Goal: Transaction & Acquisition: Purchase product/service

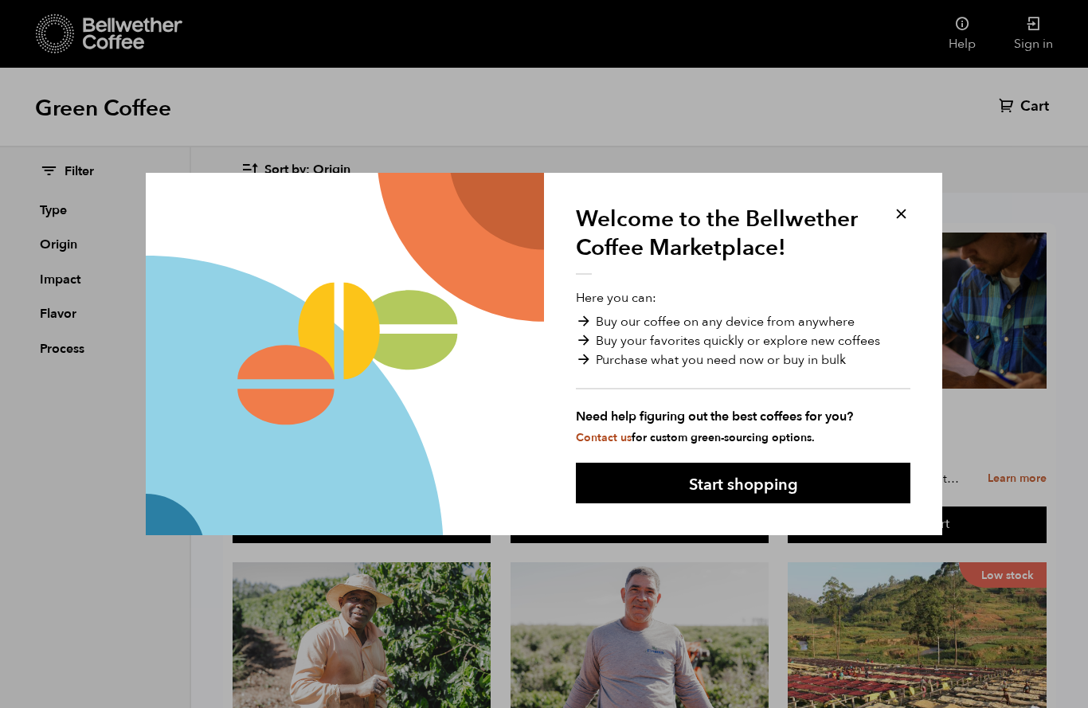
click at [768, 500] on button "Start shopping" at bounding box center [743, 483] width 335 height 41
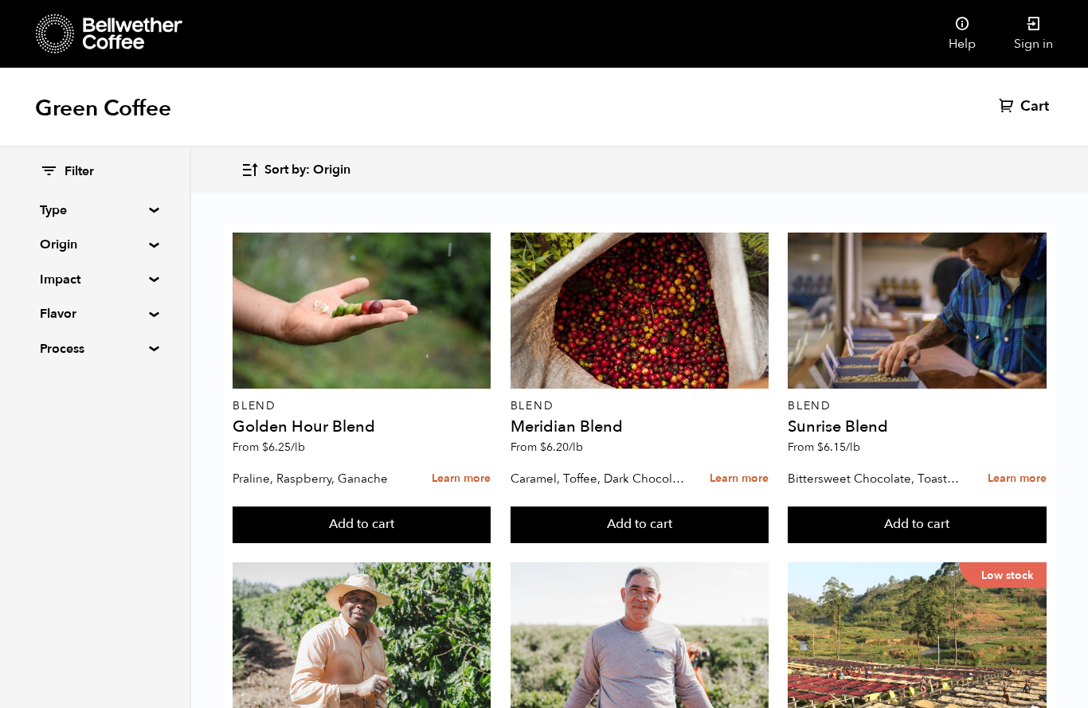
scroll to position [793, 0]
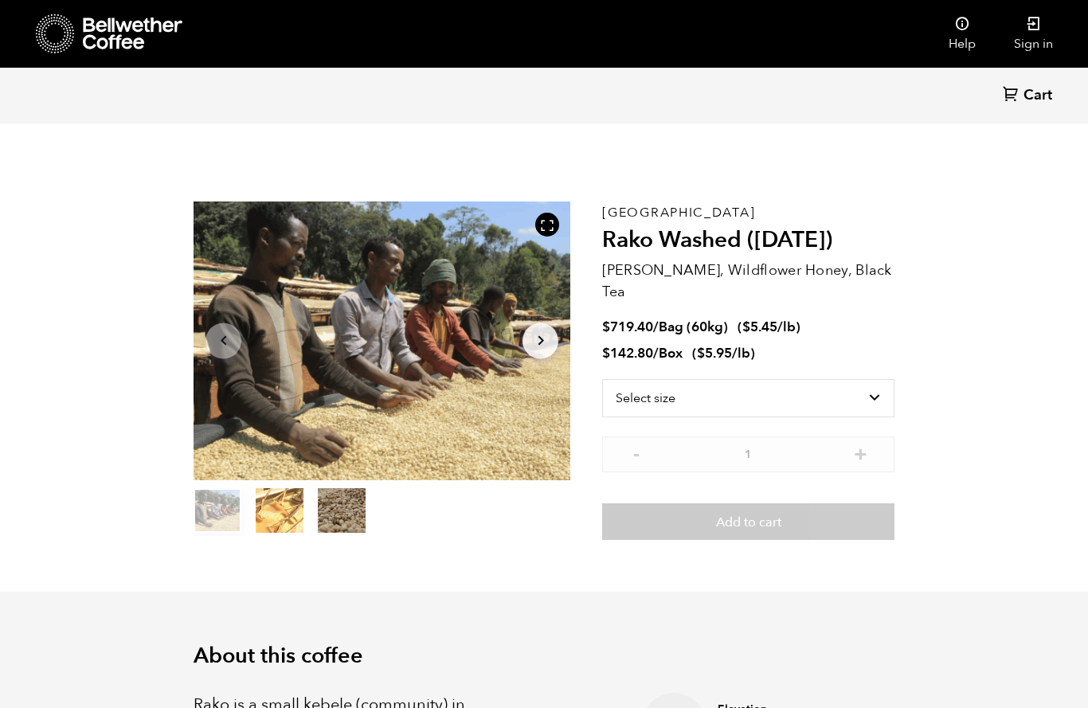
scroll to position [693, 682]
click at [873, 379] on select "Select size Bag (60kg) (132 lbs) Box (24 lbs)" at bounding box center [748, 398] width 292 height 38
select select "box"
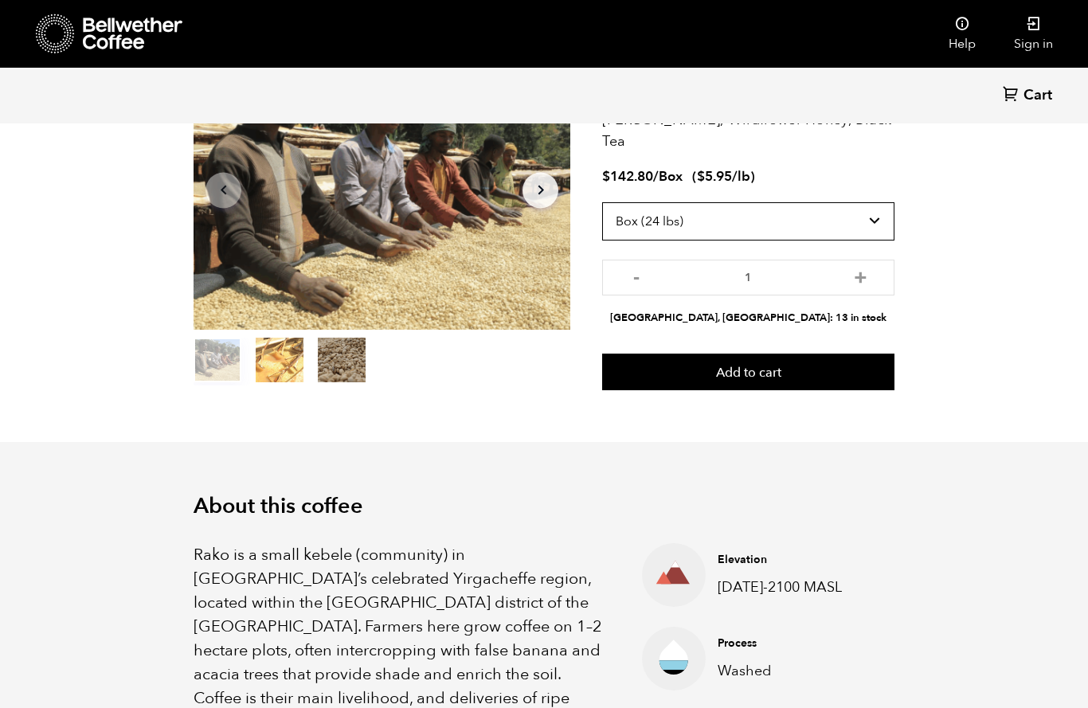
scroll to position [0, 0]
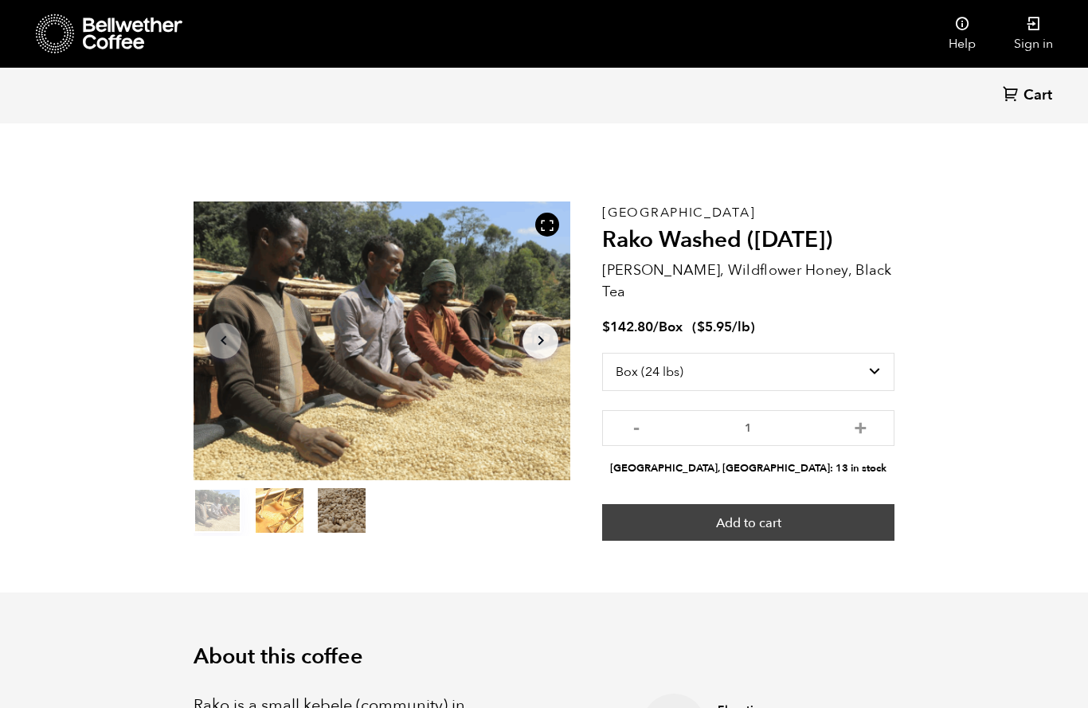
click at [762, 504] on button "Add to cart" at bounding box center [748, 522] width 292 height 37
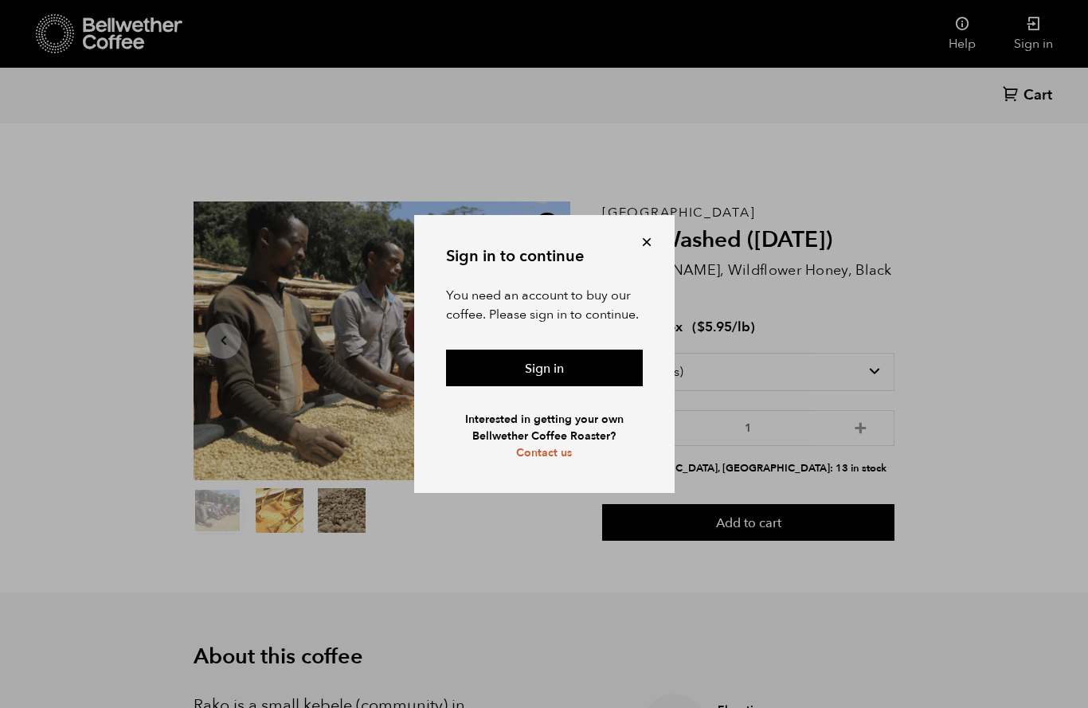
click at [989, 365] on div "Sign in to continue You need an account to buy our coffee. Please sign in to co…" at bounding box center [544, 354] width 1088 height 708
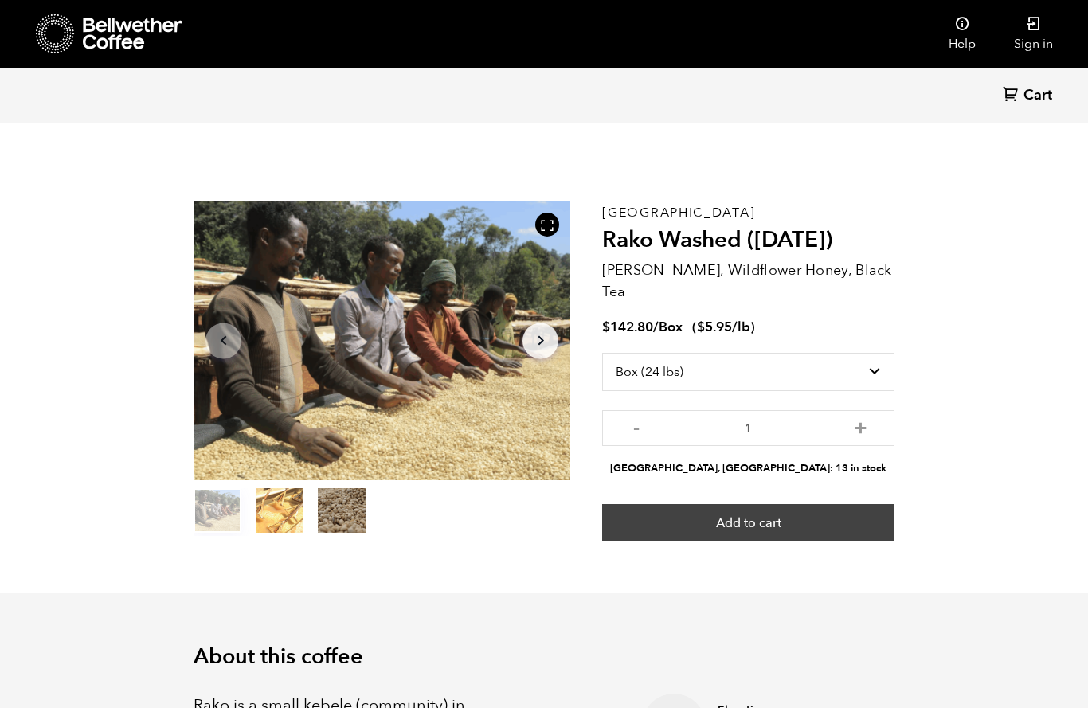
click at [762, 505] on button "Add to cart" at bounding box center [748, 522] width 292 height 37
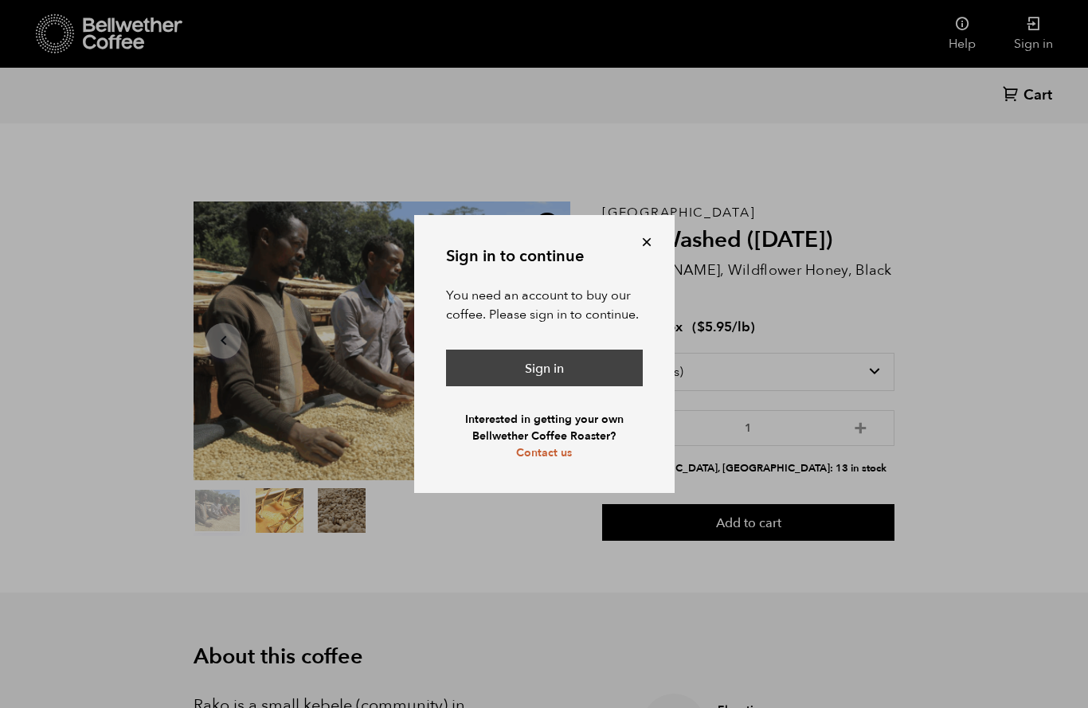
click at [547, 373] on link "Sign in" at bounding box center [544, 368] width 197 height 37
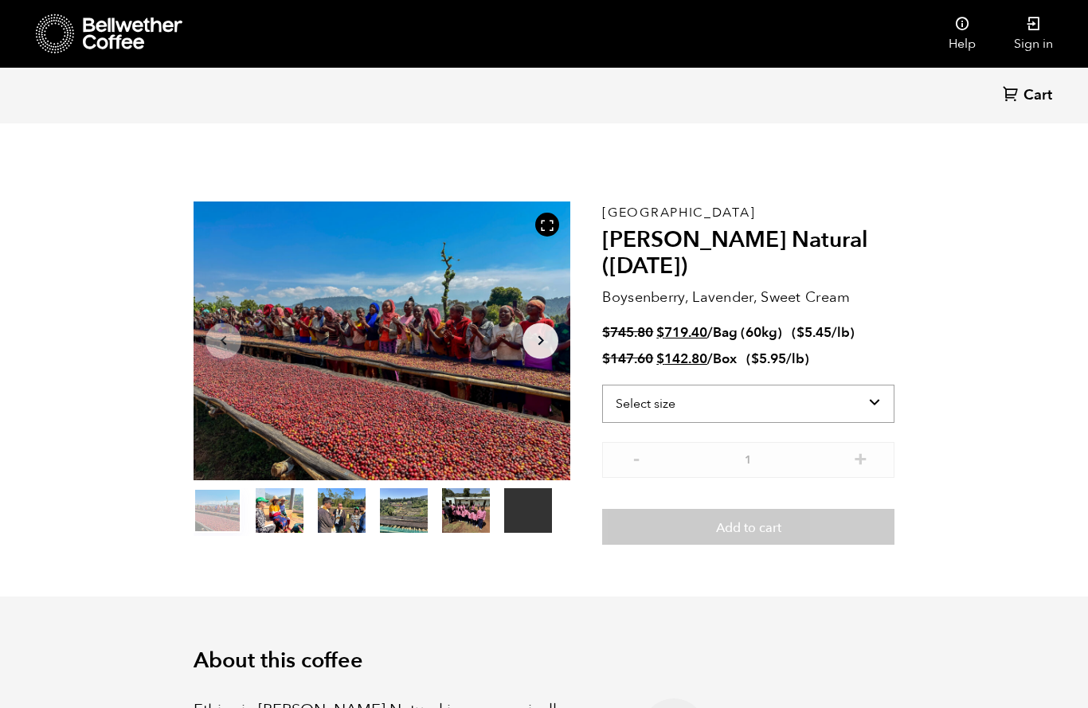
click at [859, 404] on select "Select size Bag (60kg) (132 lbs) Box (24 lbs)" at bounding box center [748, 404] width 292 height 38
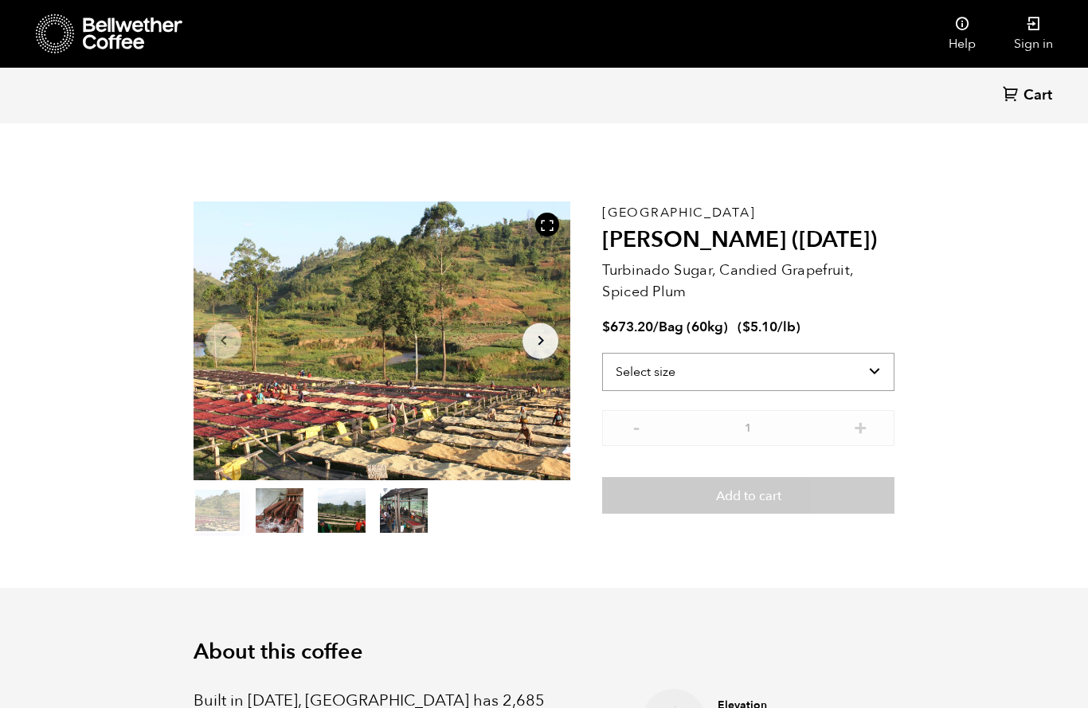
click at [867, 371] on select "Select size Bag (60kg) (132 lbs)" at bounding box center [748, 372] width 292 height 38
click at [876, 379] on select "Select size Bag (60kg) (132 lbs)" at bounding box center [748, 372] width 292 height 38
click at [1030, 38] on link "Sign in" at bounding box center [1033, 34] width 77 height 68
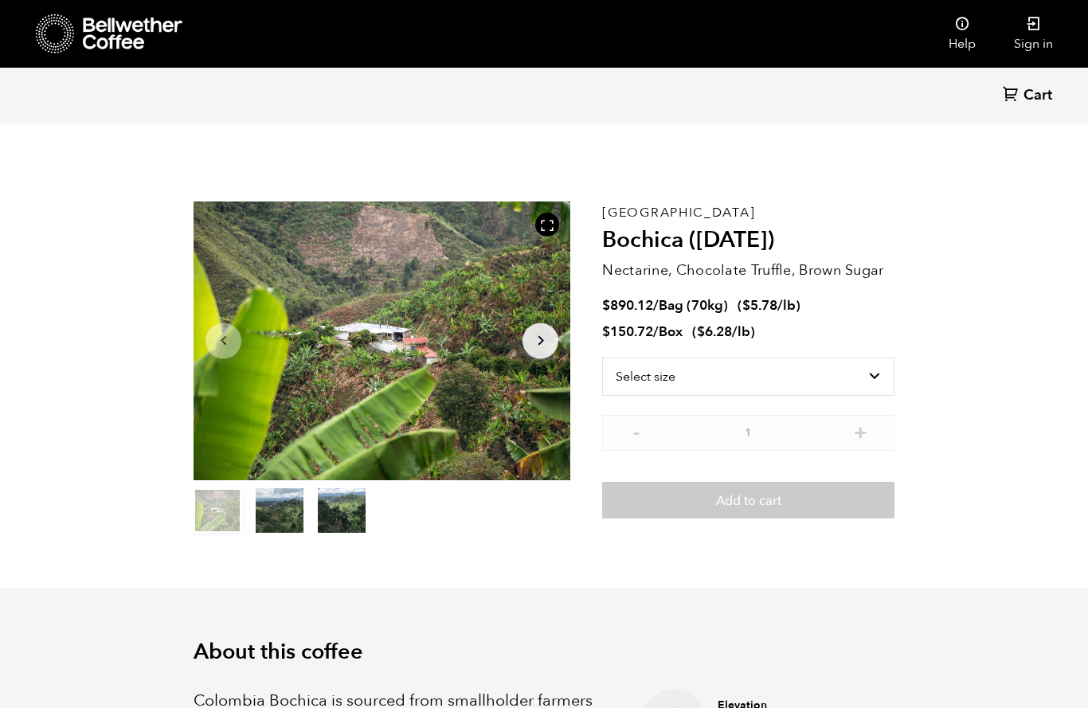
click at [1037, 96] on span "Cart" at bounding box center [1038, 95] width 29 height 19
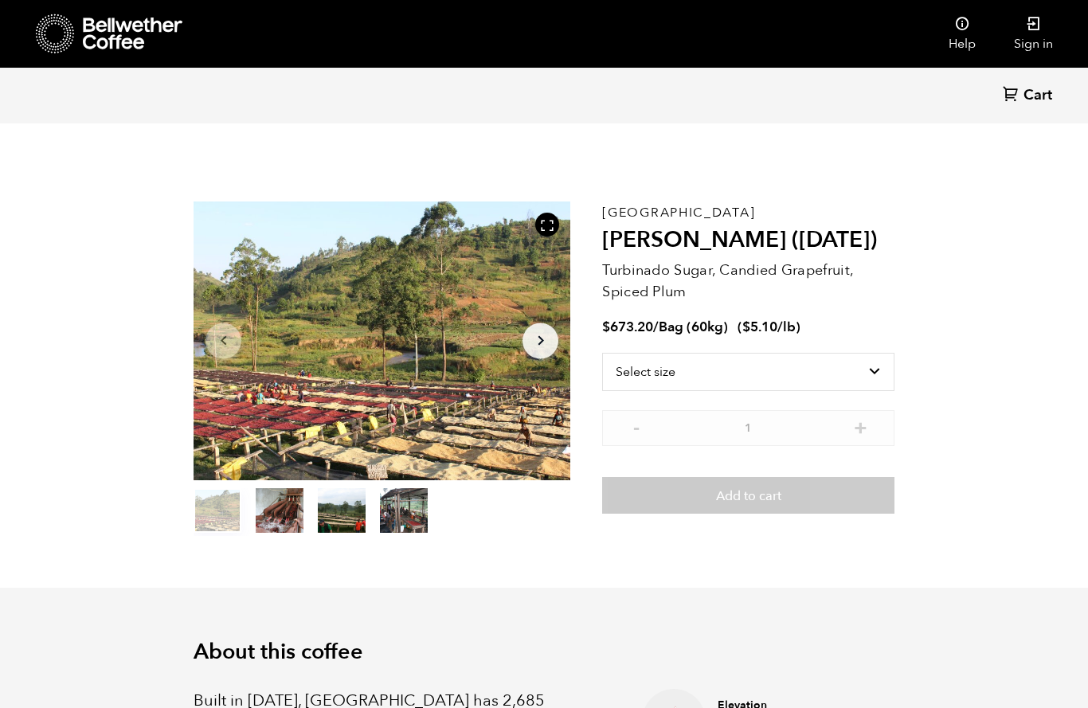
scroll to position [693, 682]
click at [955, 38] on link "Help" at bounding box center [962, 34] width 65 height 68
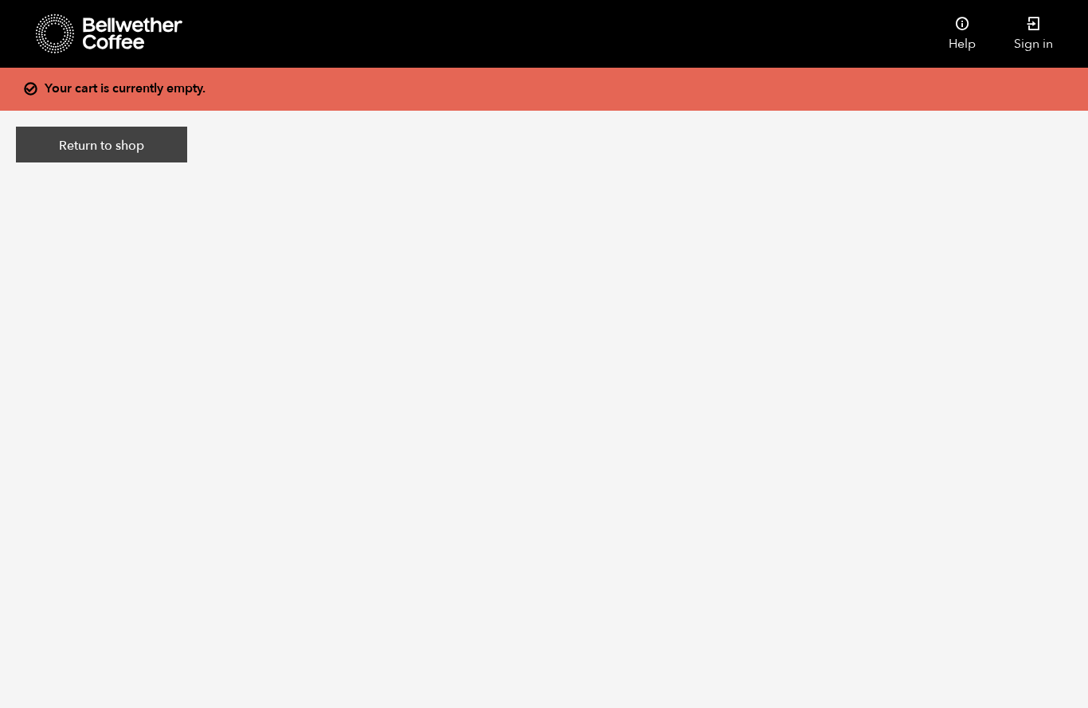
click at [115, 148] on link "Return to shop" at bounding box center [101, 145] width 171 height 37
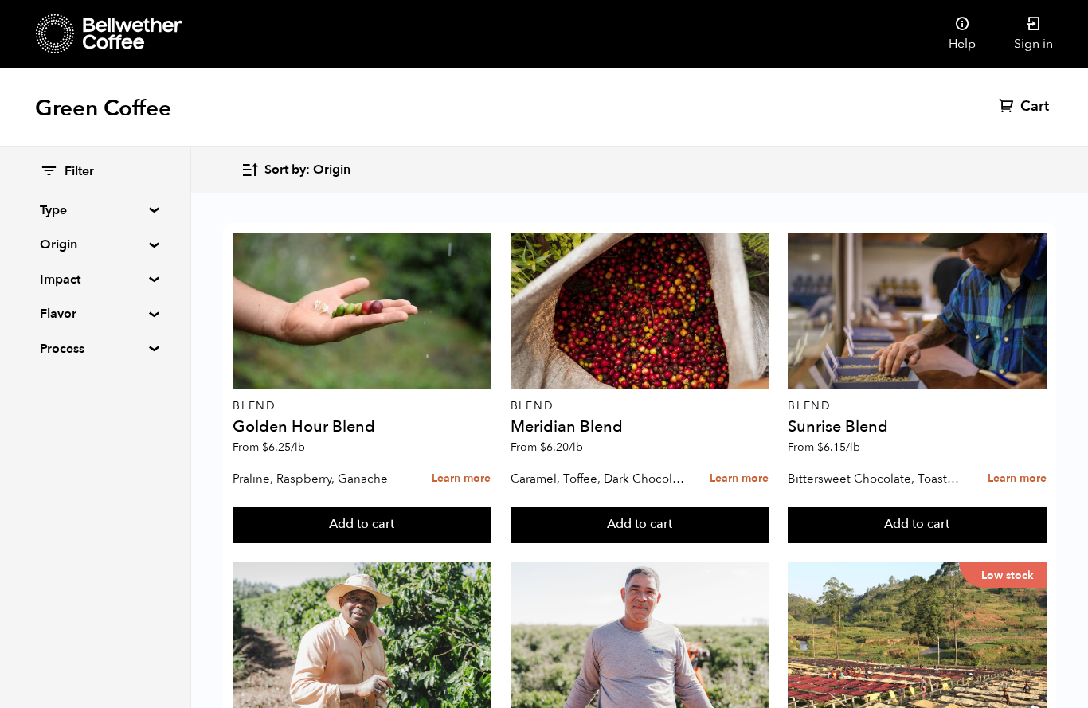
click at [117, 33] on icon at bounding box center [133, 34] width 100 height 32
click at [967, 33] on link "Help" at bounding box center [962, 34] width 65 height 68
